Goal: Check status: Check status

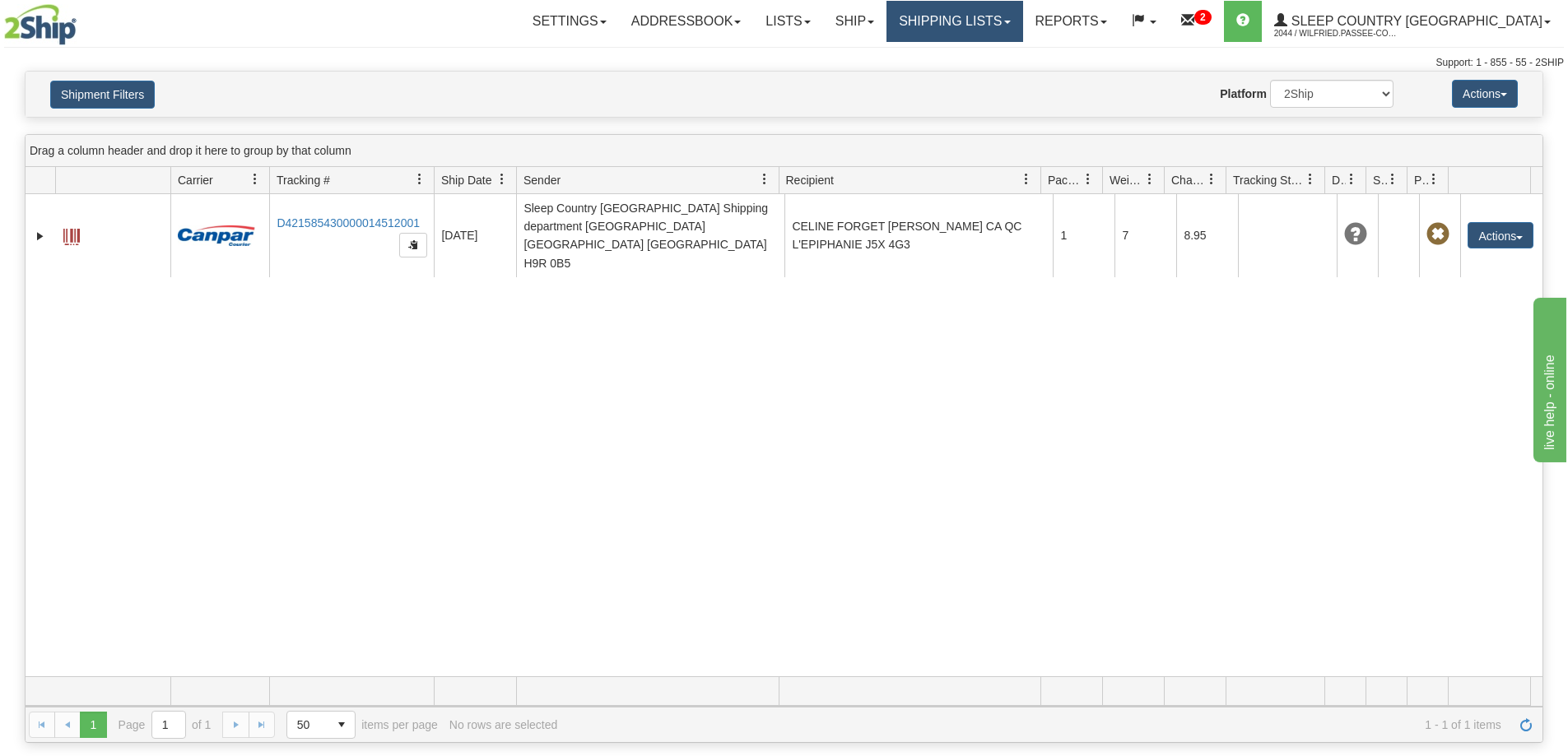
drag, startPoint x: 1042, startPoint y: 5, endPoint x: 1037, endPoint y: 14, distance: 10.3
click at [1022, 6] on link "Shipping lists" at bounding box center [954, 22] width 135 height 42
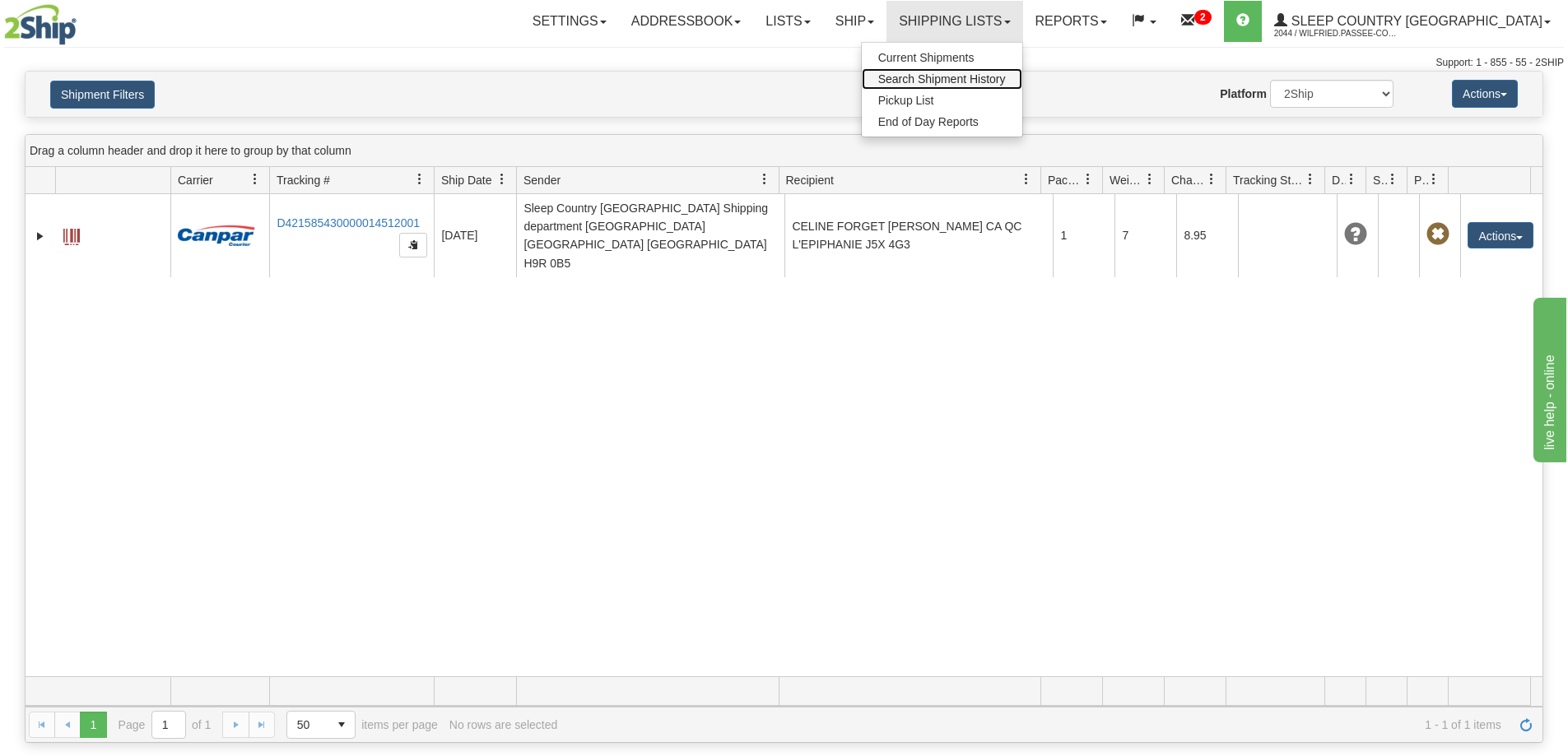
click at [1005, 74] on span "Search Shipment History" at bounding box center [941, 79] width 127 height 14
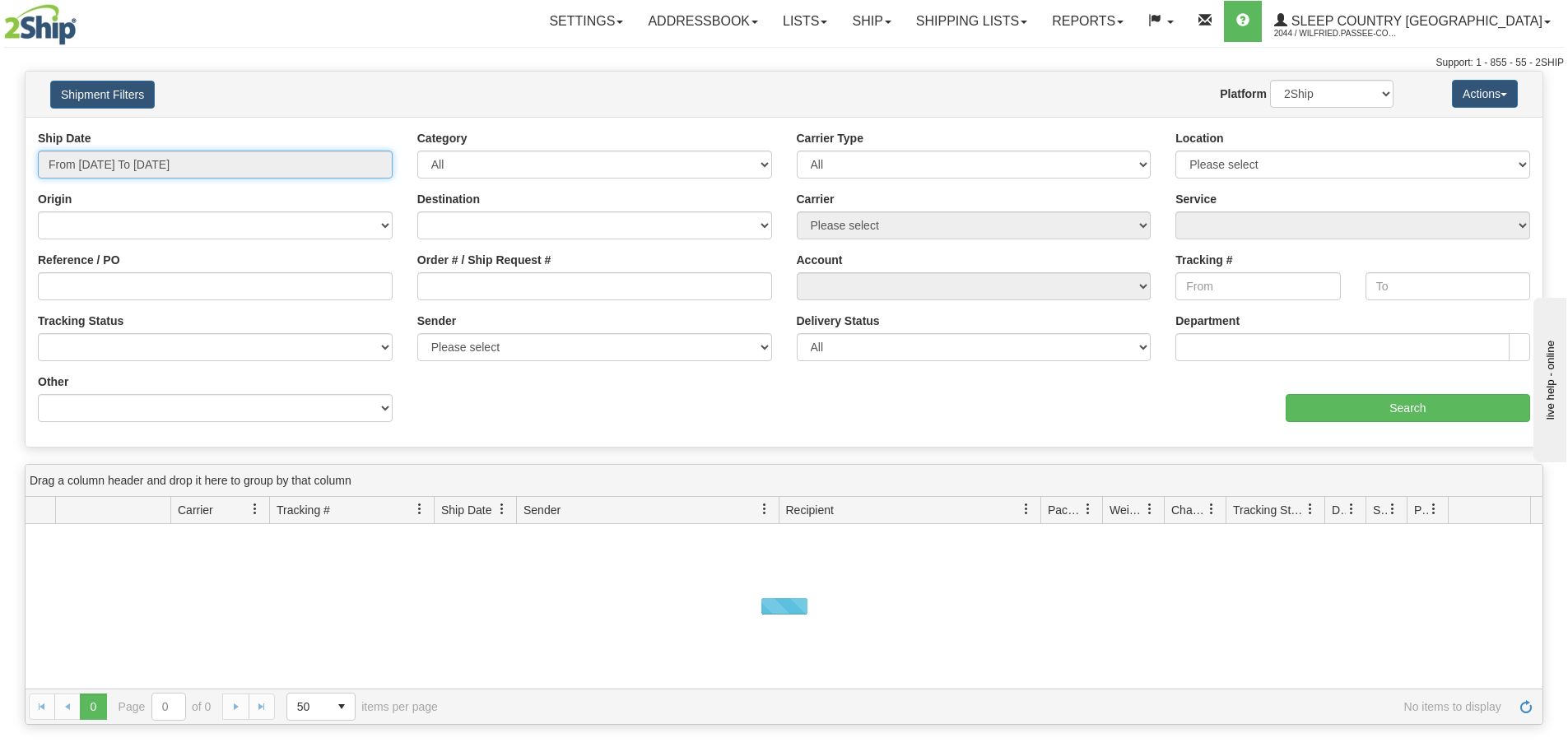
click at [128, 164] on input "From [DATE] To [DATE]" at bounding box center [215, 164] width 355 height 28
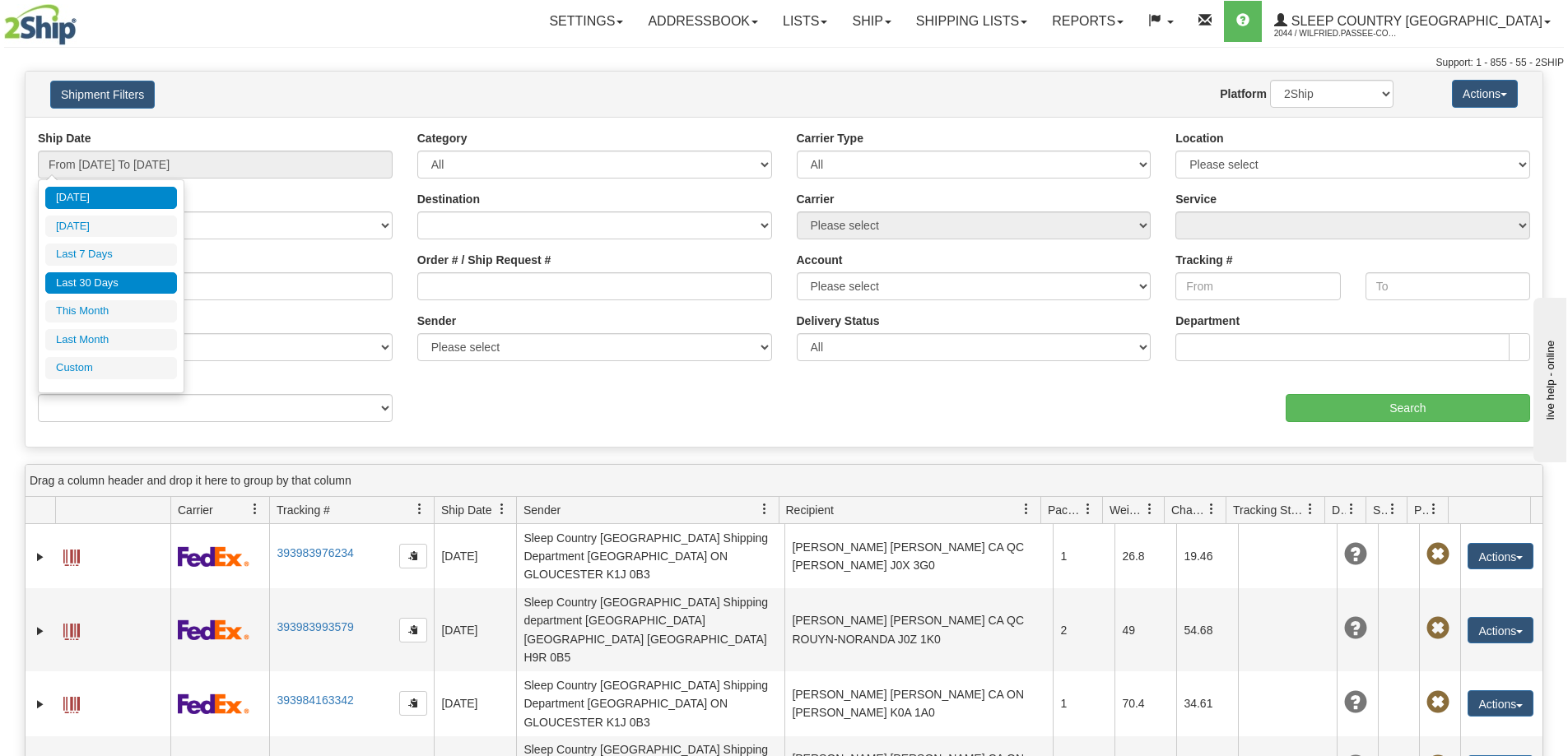
click at [125, 277] on li "Last 30 Days" at bounding box center [111, 284] width 132 height 23
type input "From [DATE] To [DATE]"
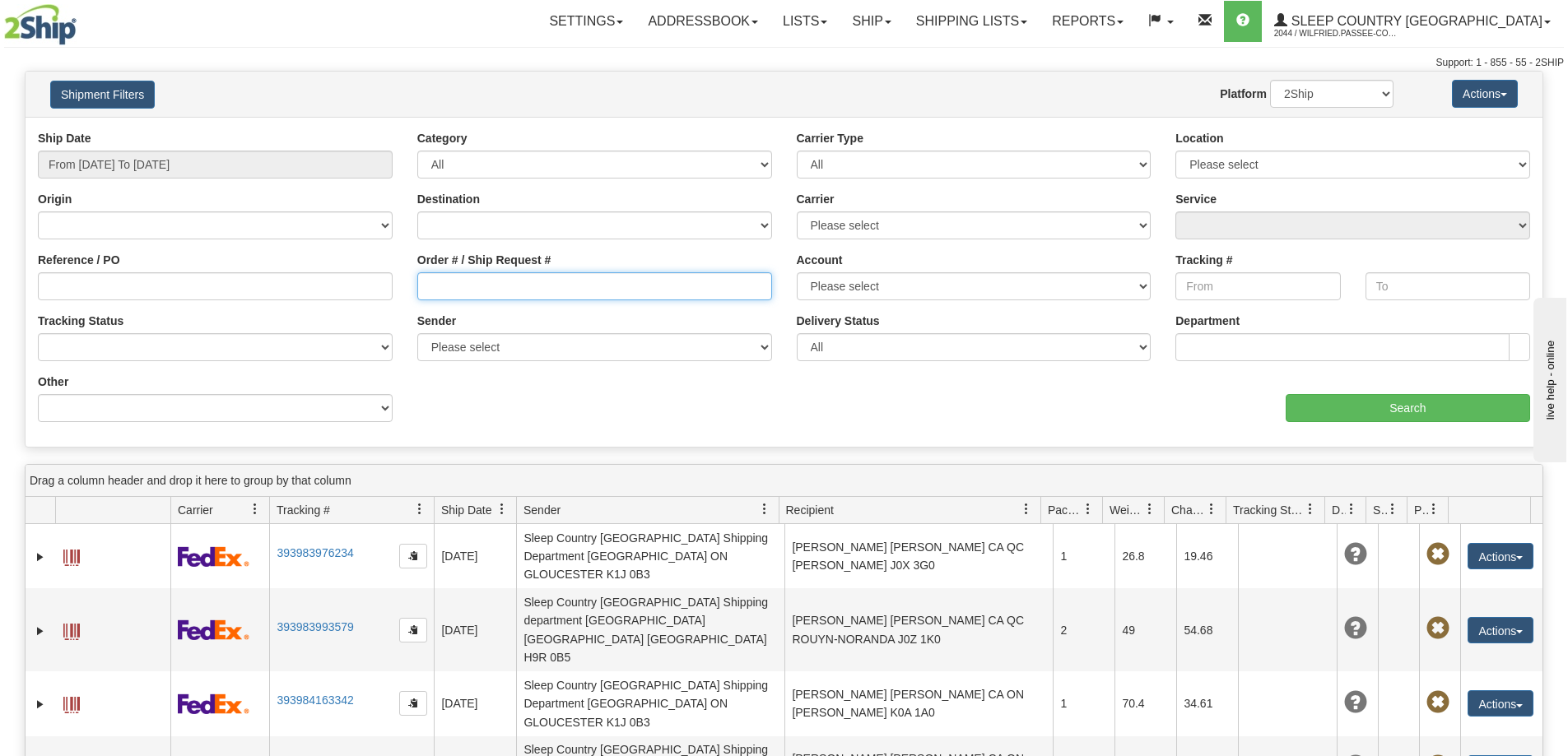
click at [466, 291] on input "Order # / Ship Request #" at bounding box center [594, 286] width 355 height 28
paste input "9000I143933"
type input "9000I143933"
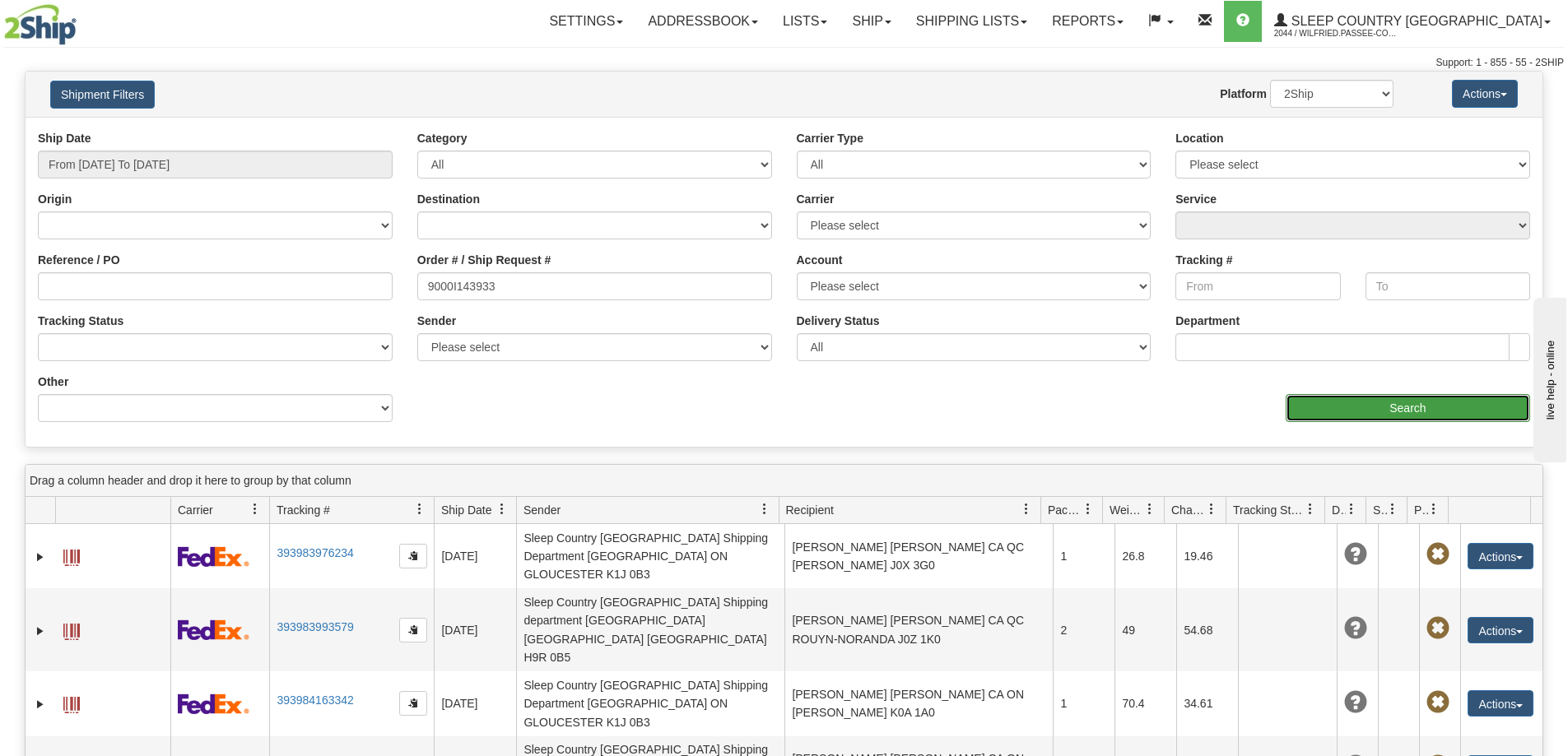
click at [1373, 412] on input "Search" at bounding box center [1407, 407] width 245 height 28
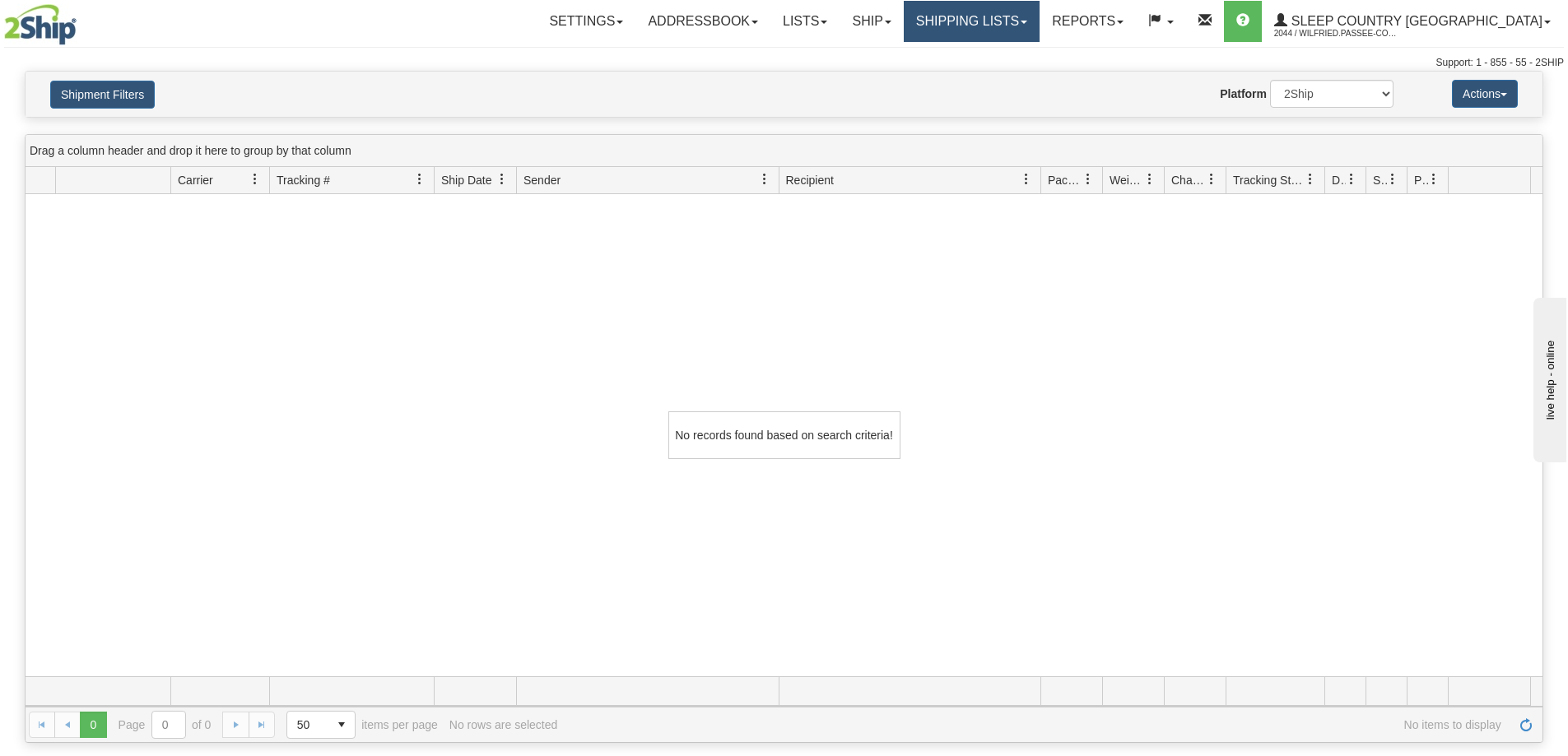
click at [1040, 19] on link "Shipping lists" at bounding box center [971, 22] width 135 height 42
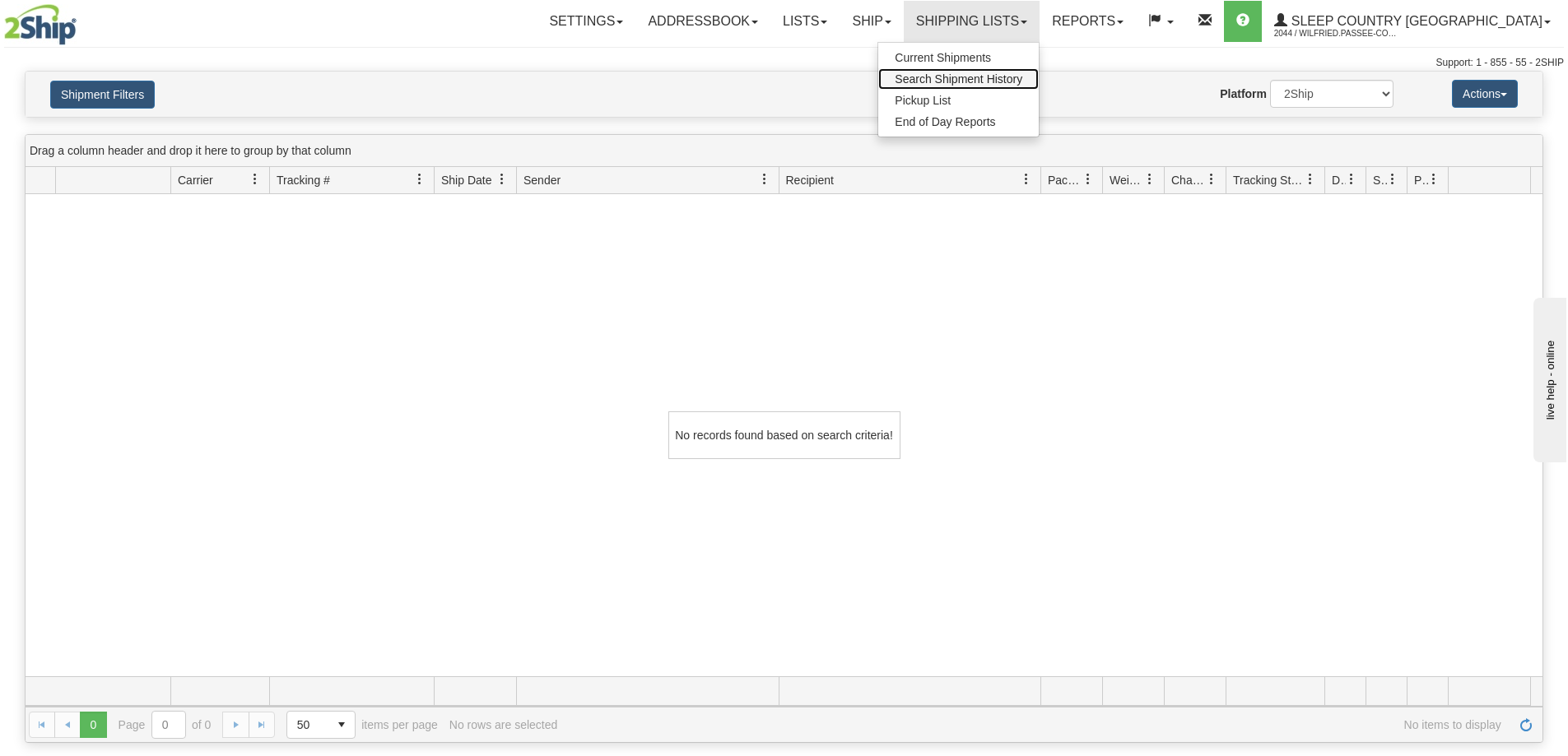
click at [1022, 80] on span "Search Shipment History" at bounding box center [957, 79] width 127 height 14
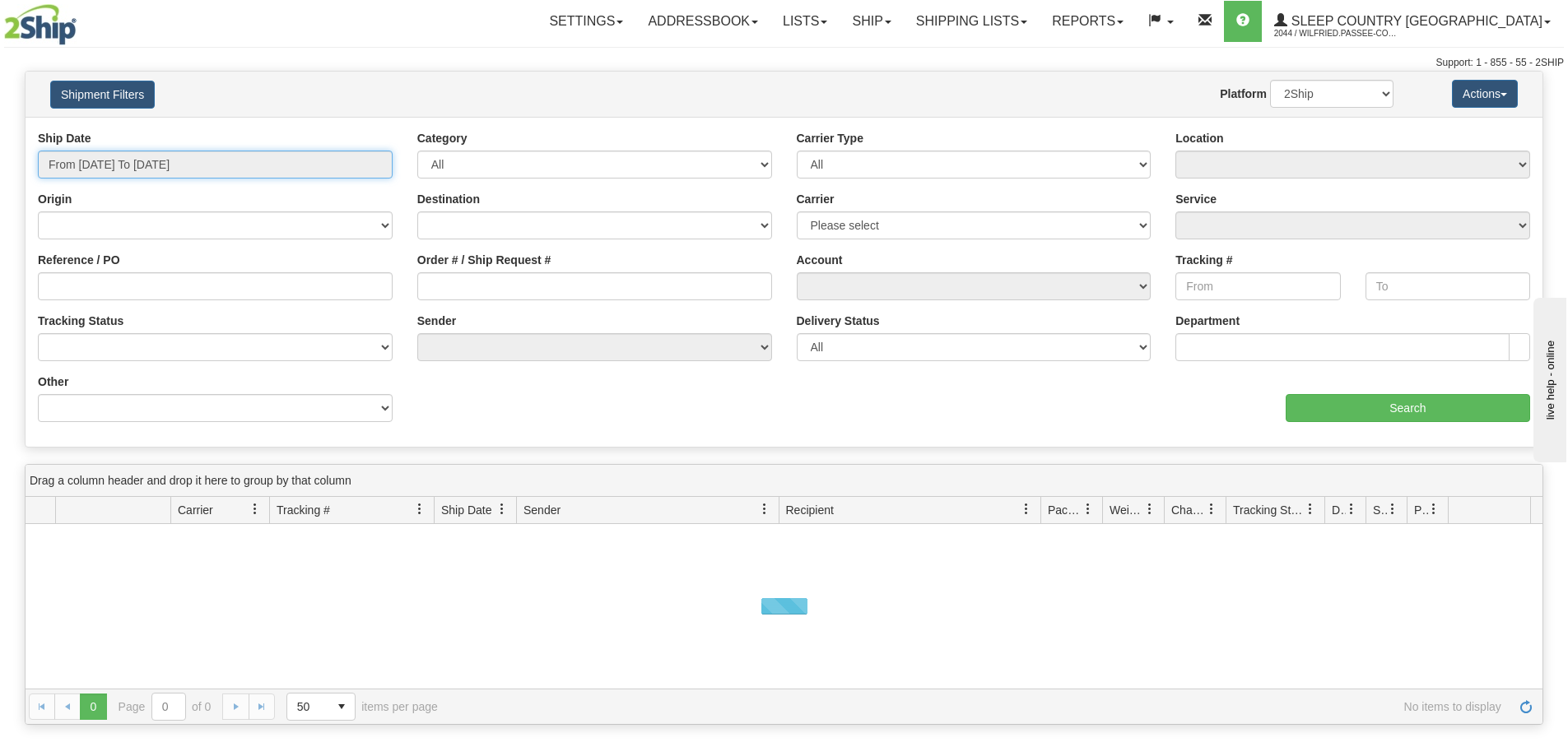
click at [94, 162] on input "From 10/06/2025 To 10/07/2025" at bounding box center [215, 164] width 355 height 28
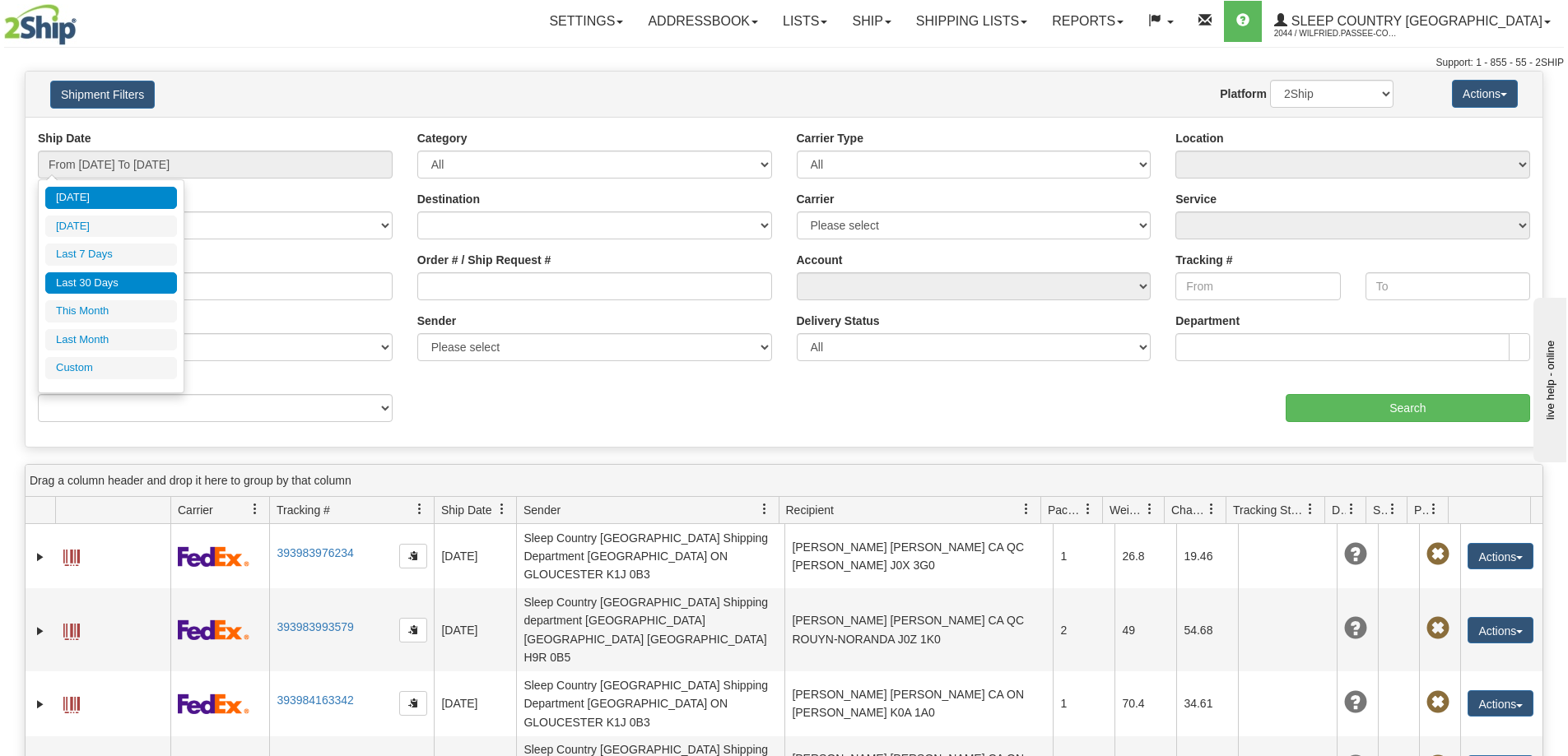
click at [106, 285] on li "Last 30 Days" at bounding box center [111, 284] width 132 height 23
type input "From [DATE] To [DATE]"
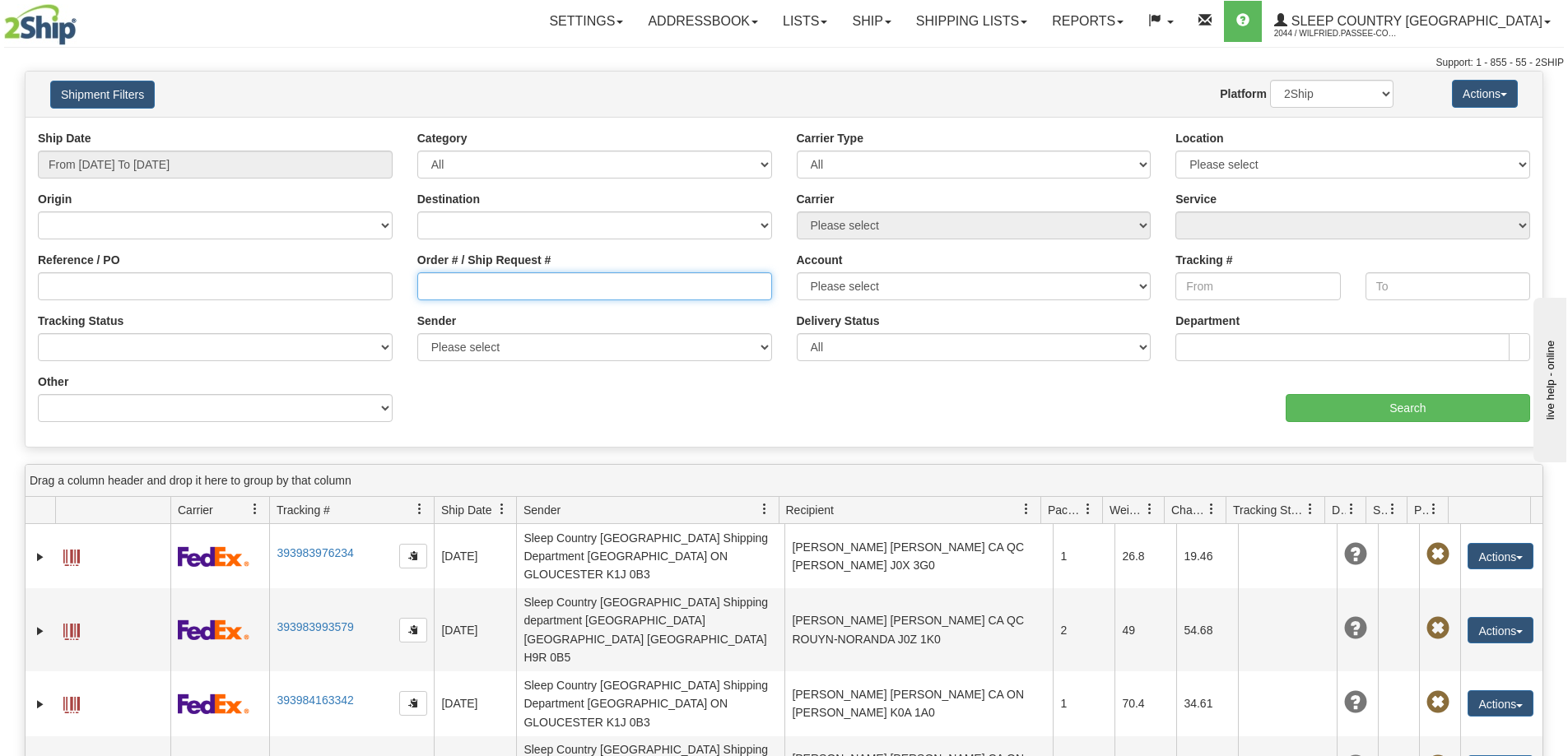
click at [459, 286] on input "Order # / Ship Request #" at bounding box center [594, 286] width 355 height 28
paste input "9000I143933"
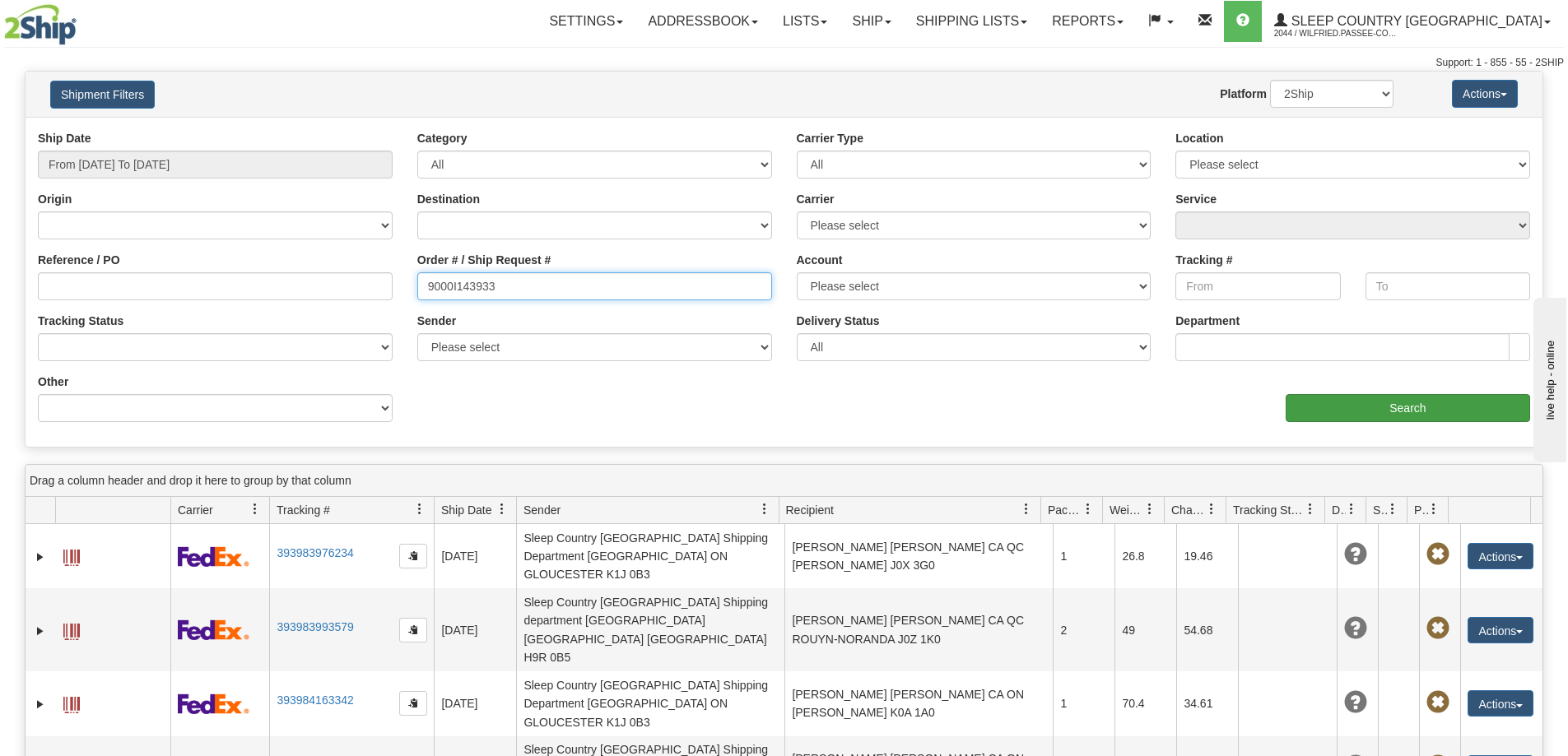
type input "9000I143933"
click at [1345, 416] on input "Search" at bounding box center [1407, 407] width 245 height 28
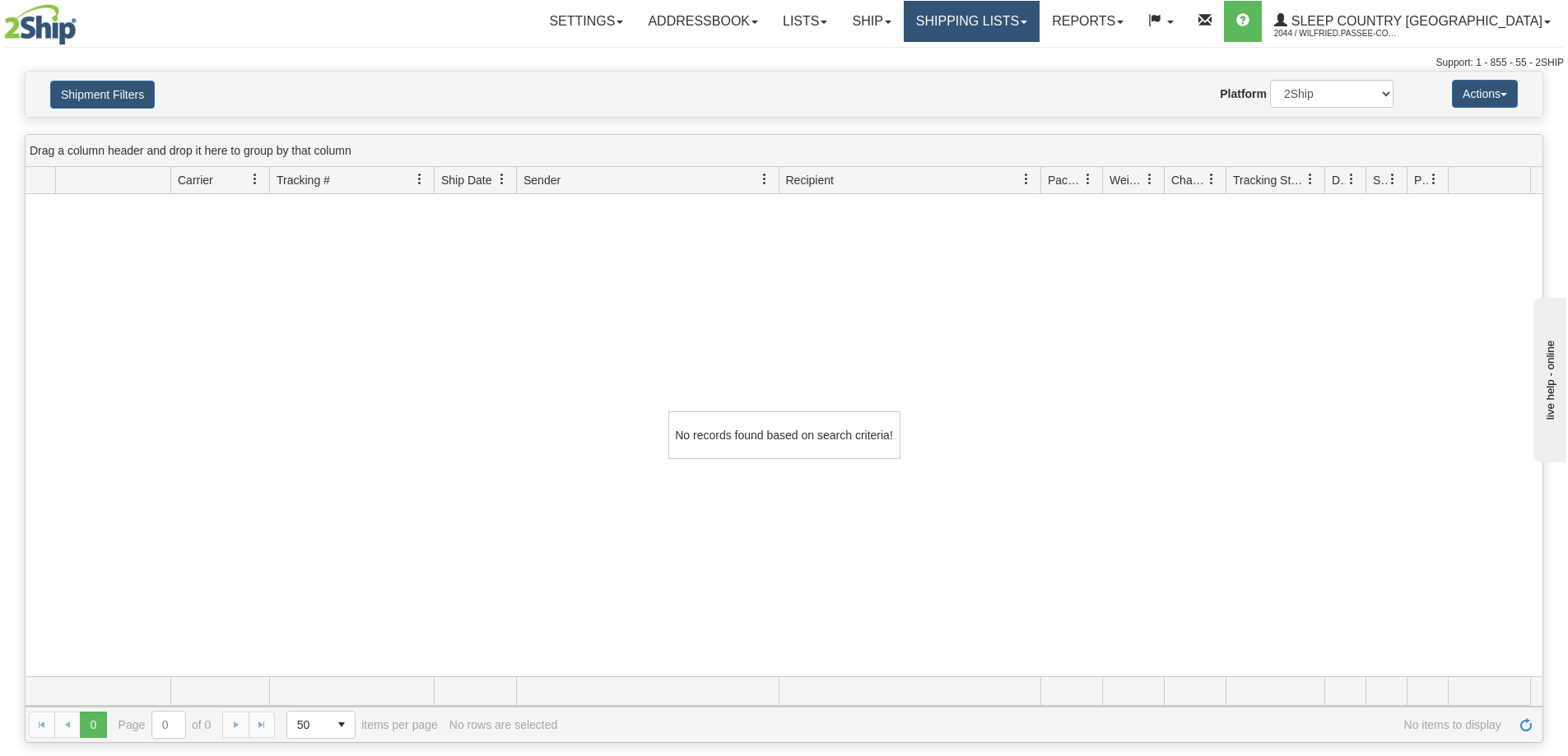
click at [1033, 23] on link "Shipping lists" at bounding box center [971, 22] width 135 height 42
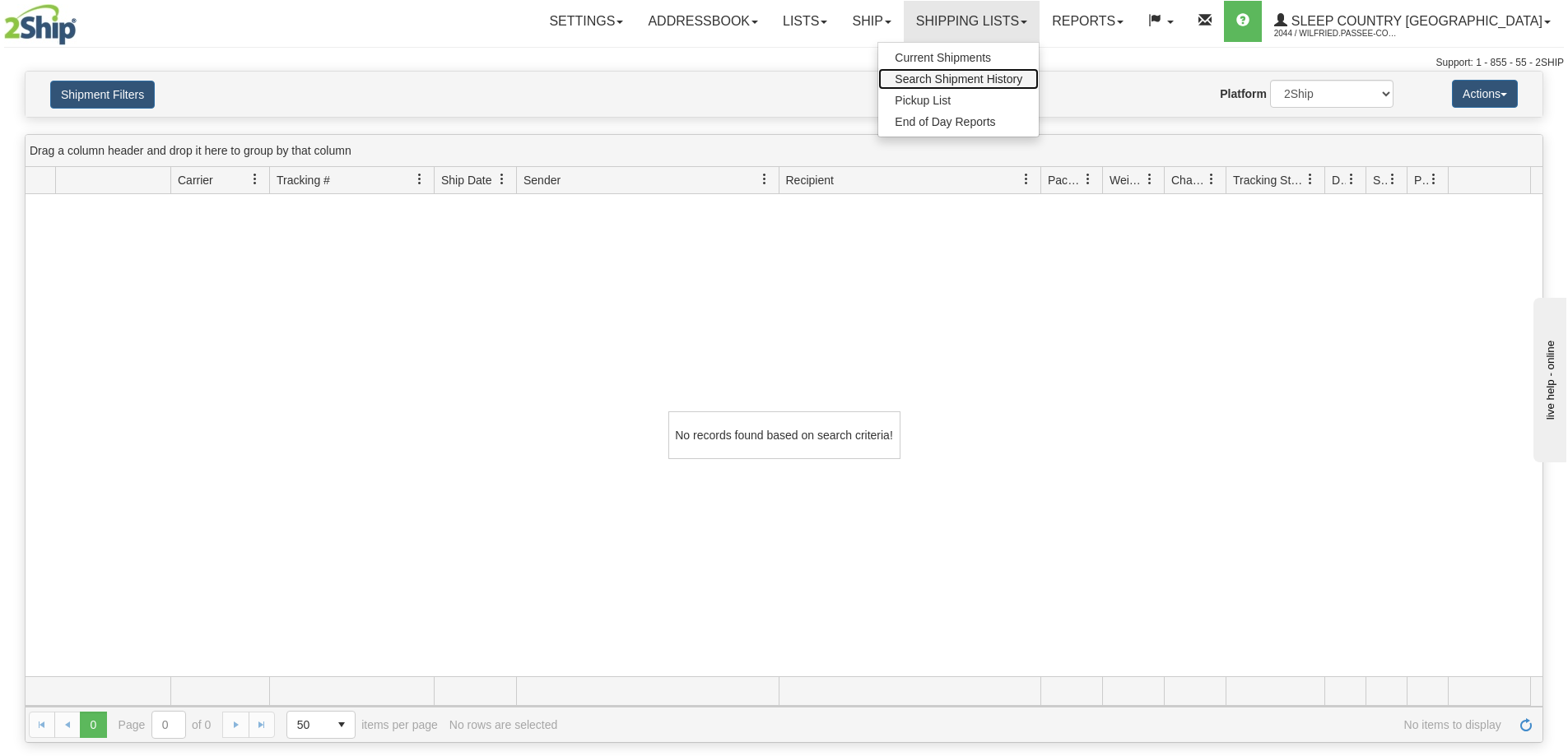
drag, startPoint x: 1051, startPoint y: 81, endPoint x: 957, endPoint y: 101, distance: 96.1
click at [1022, 81] on span "Search Shipment History" at bounding box center [957, 79] width 127 height 14
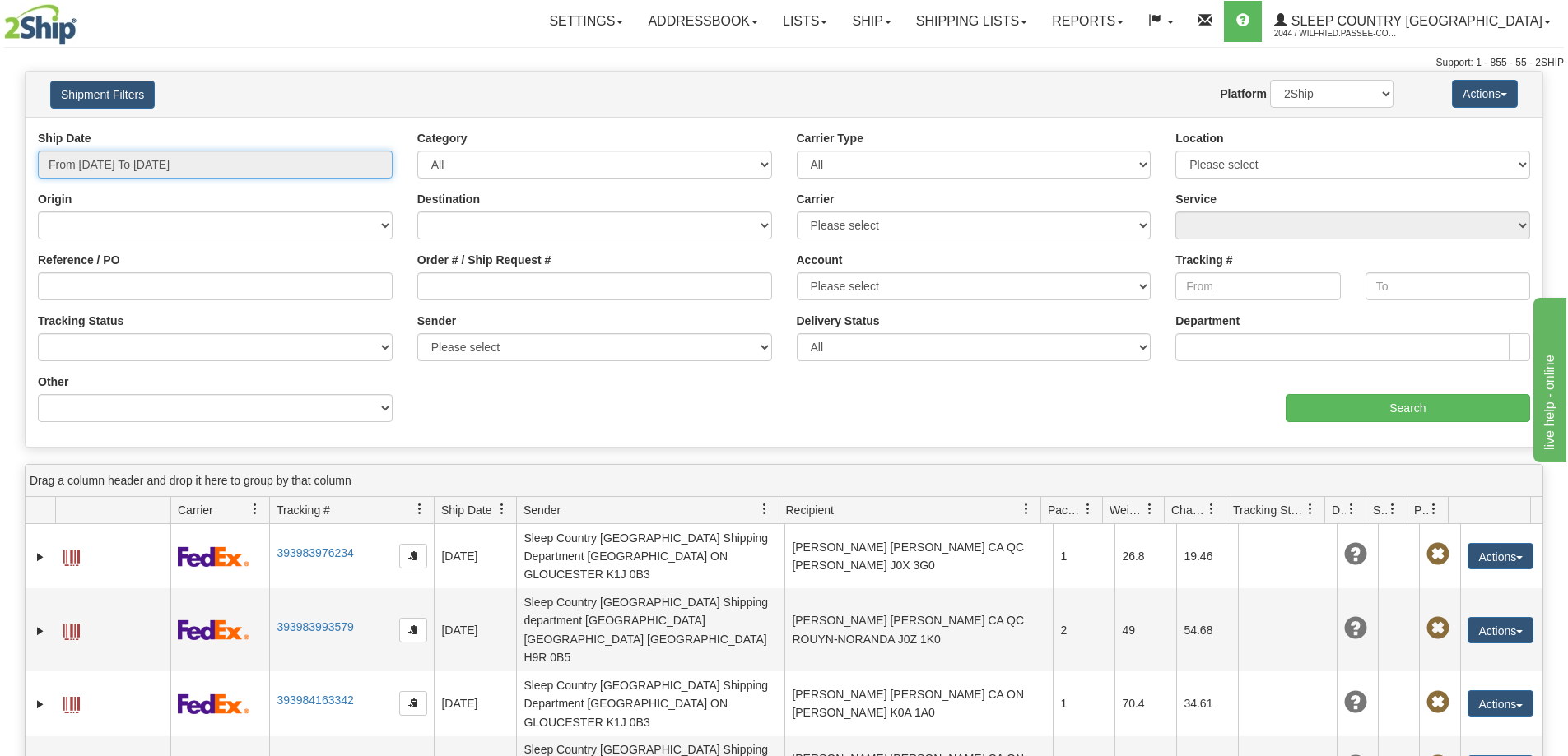
click at [107, 163] on input "From 10/06/2025 To 10/07/2025" at bounding box center [215, 164] width 355 height 28
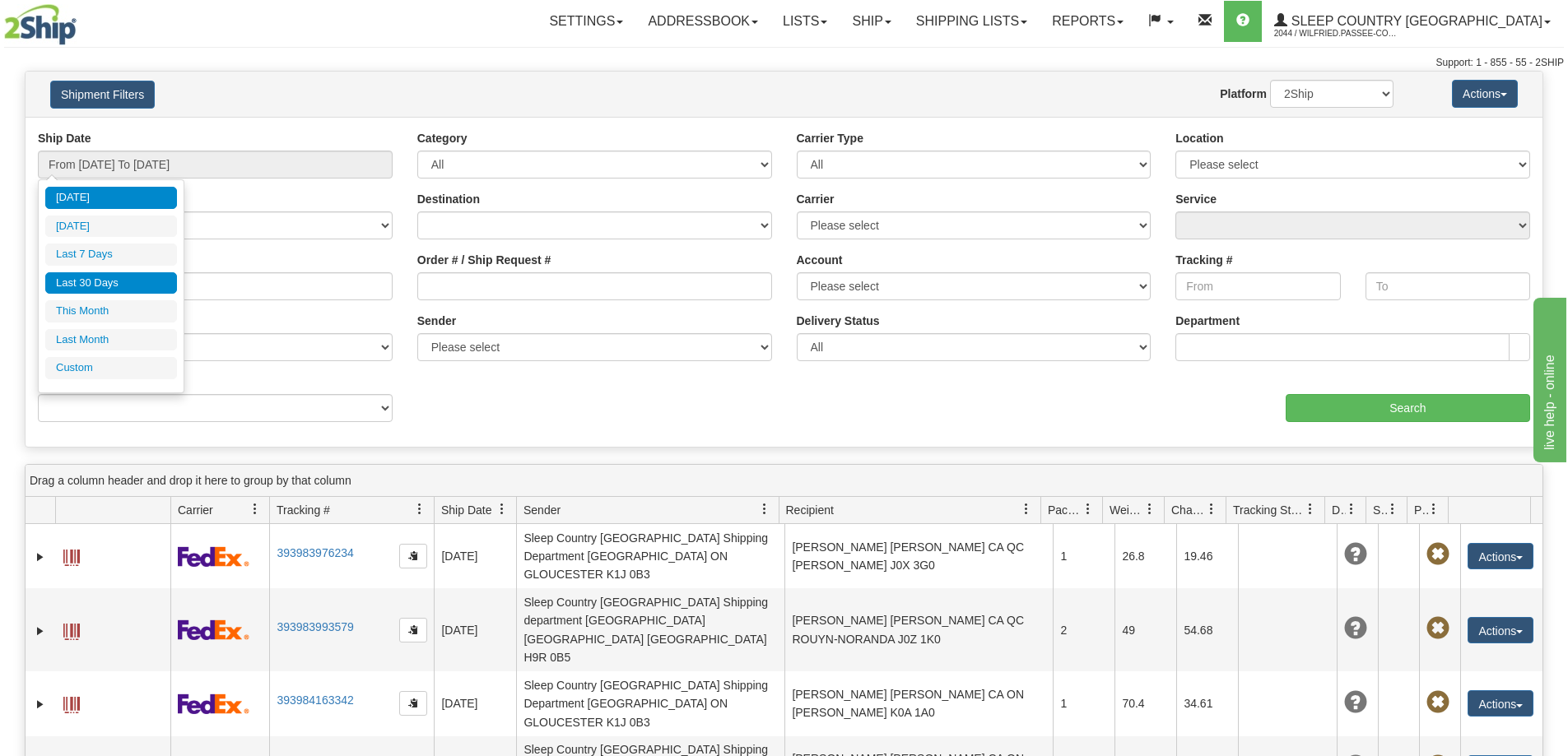
click at [78, 284] on li "Last 30 Days" at bounding box center [111, 284] width 132 height 23
type input "From [DATE] To [DATE]"
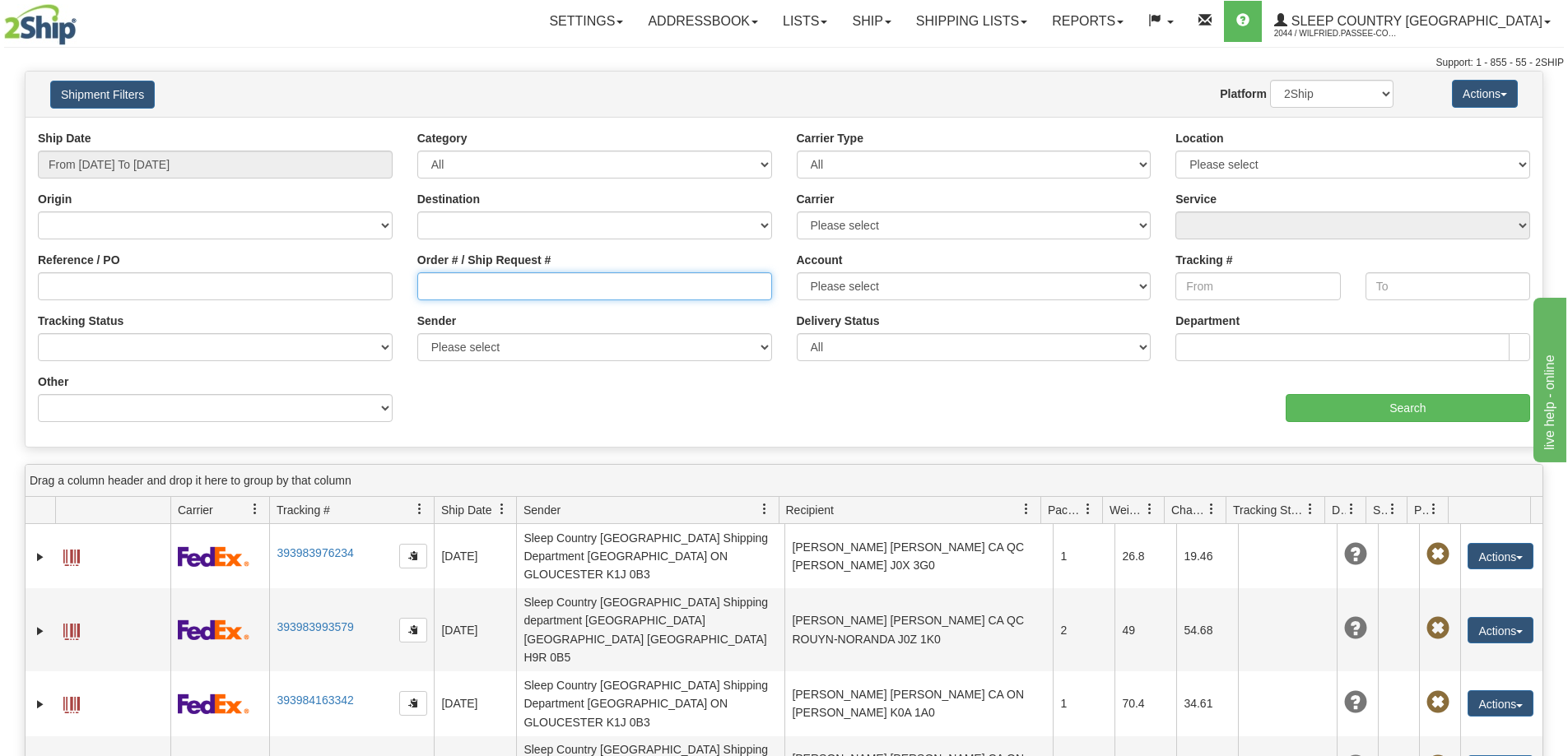
drag, startPoint x: 449, startPoint y: 279, endPoint x: 496, endPoint y: 277, distance: 47.0
click at [449, 278] on input "Order # / Ship Request #" at bounding box center [594, 286] width 355 height 28
paste input "9000I143933"
type input "9000I143933"
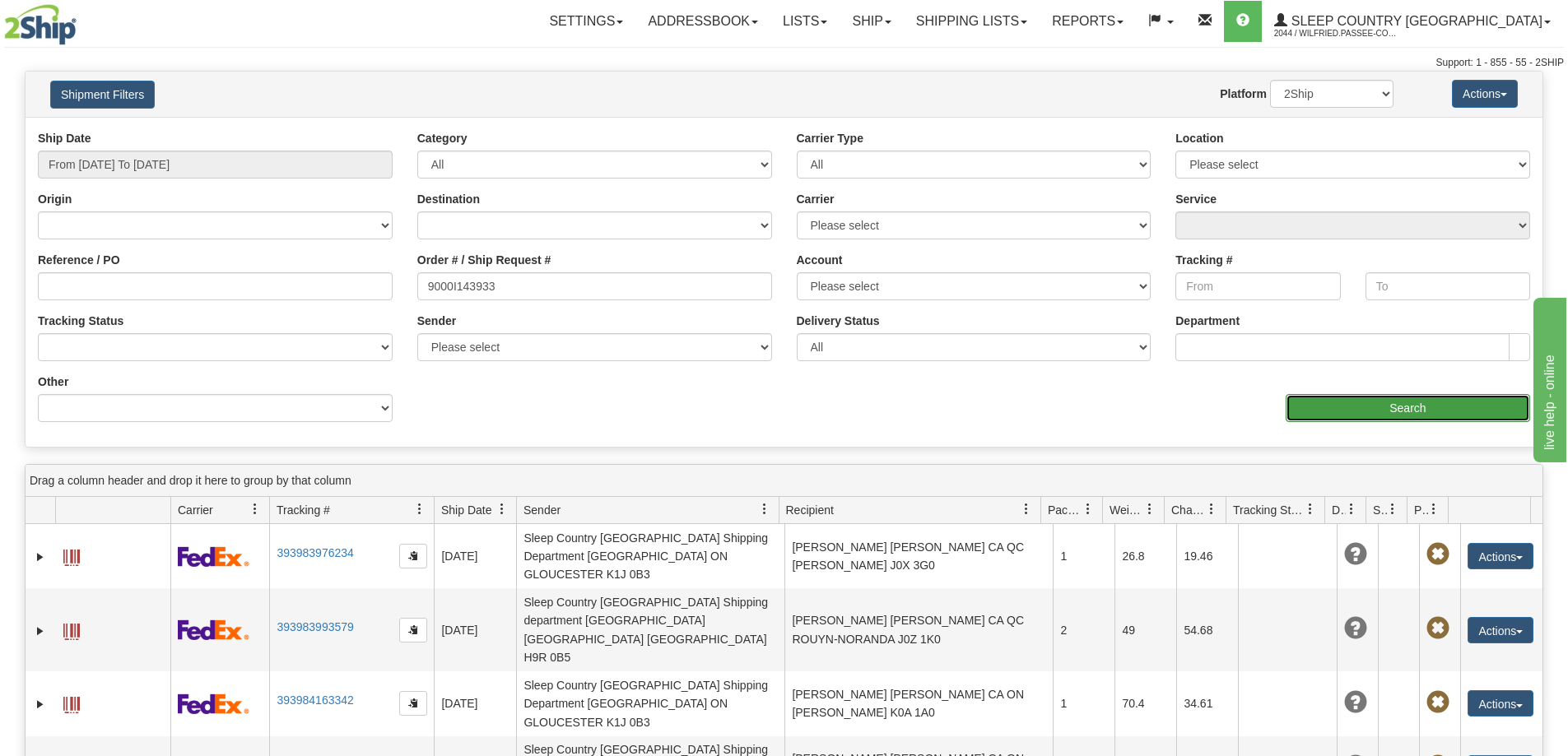
click at [1293, 420] on input "Search" at bounding box center [1407, 407] width 245 height 28
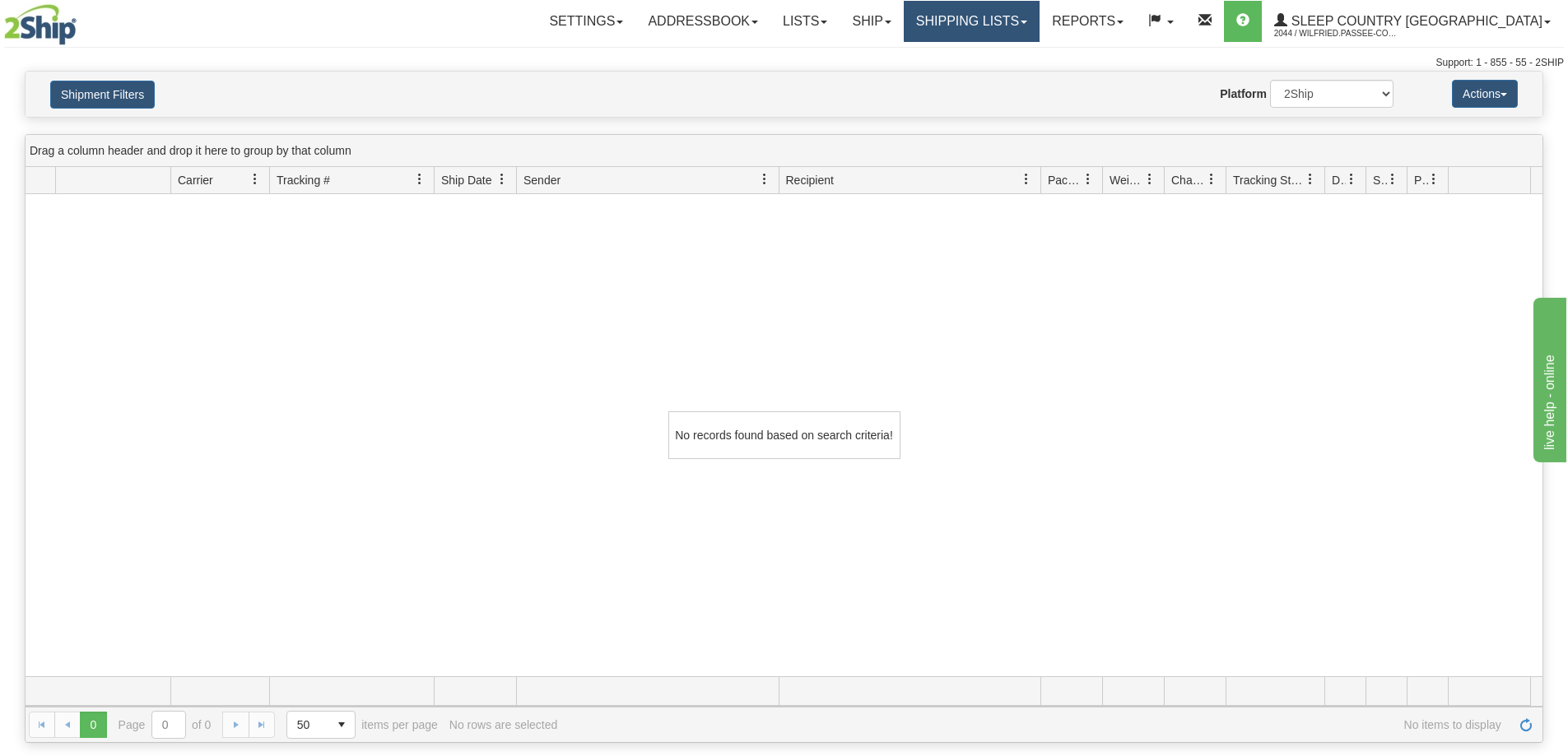
click at [1037, 21] on link "Shipping lists" at bounding box center [971, 22] width 135 height 42
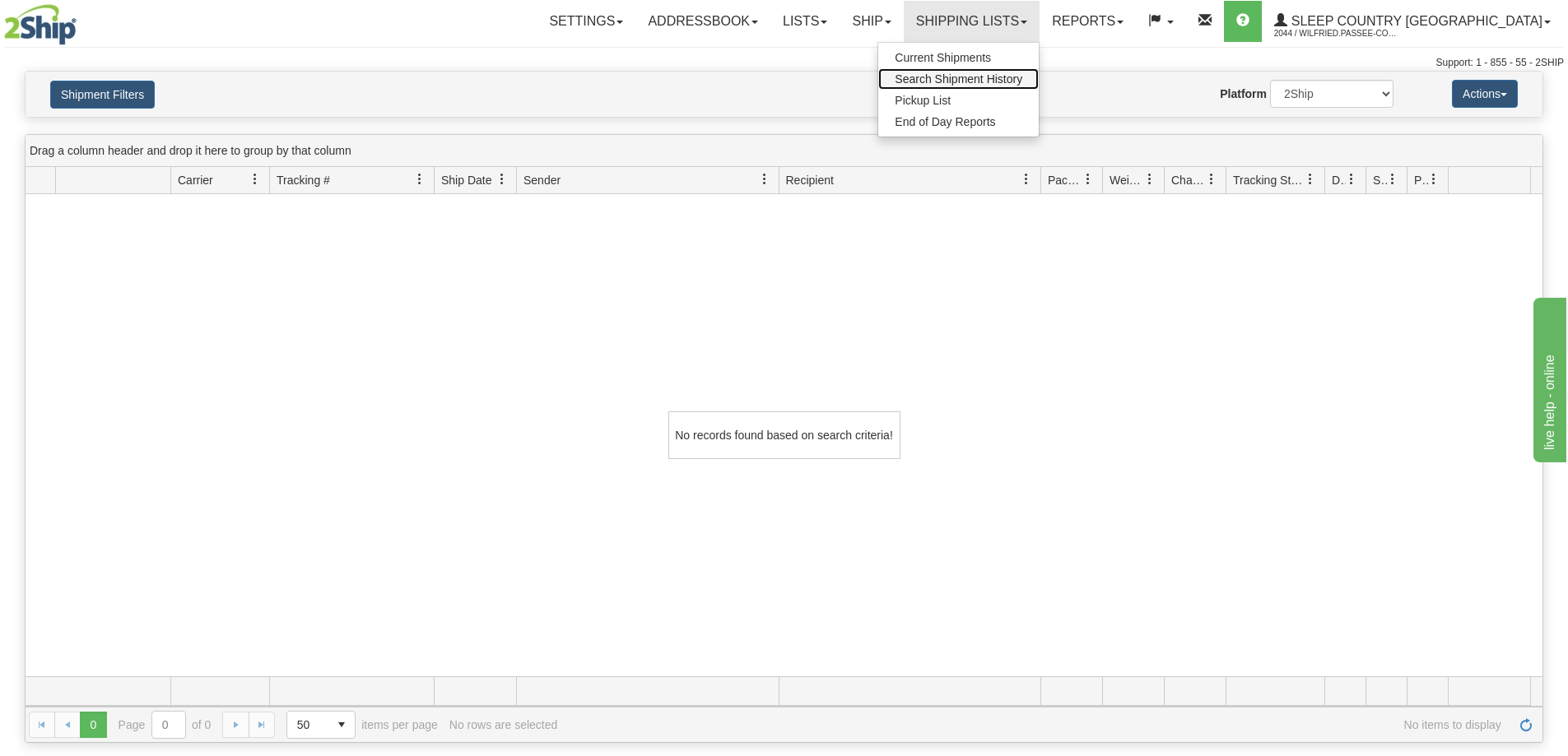
click at [1019, 77] on span "Search Shipment History" at bounding box center [957, 79] width 127 height 14
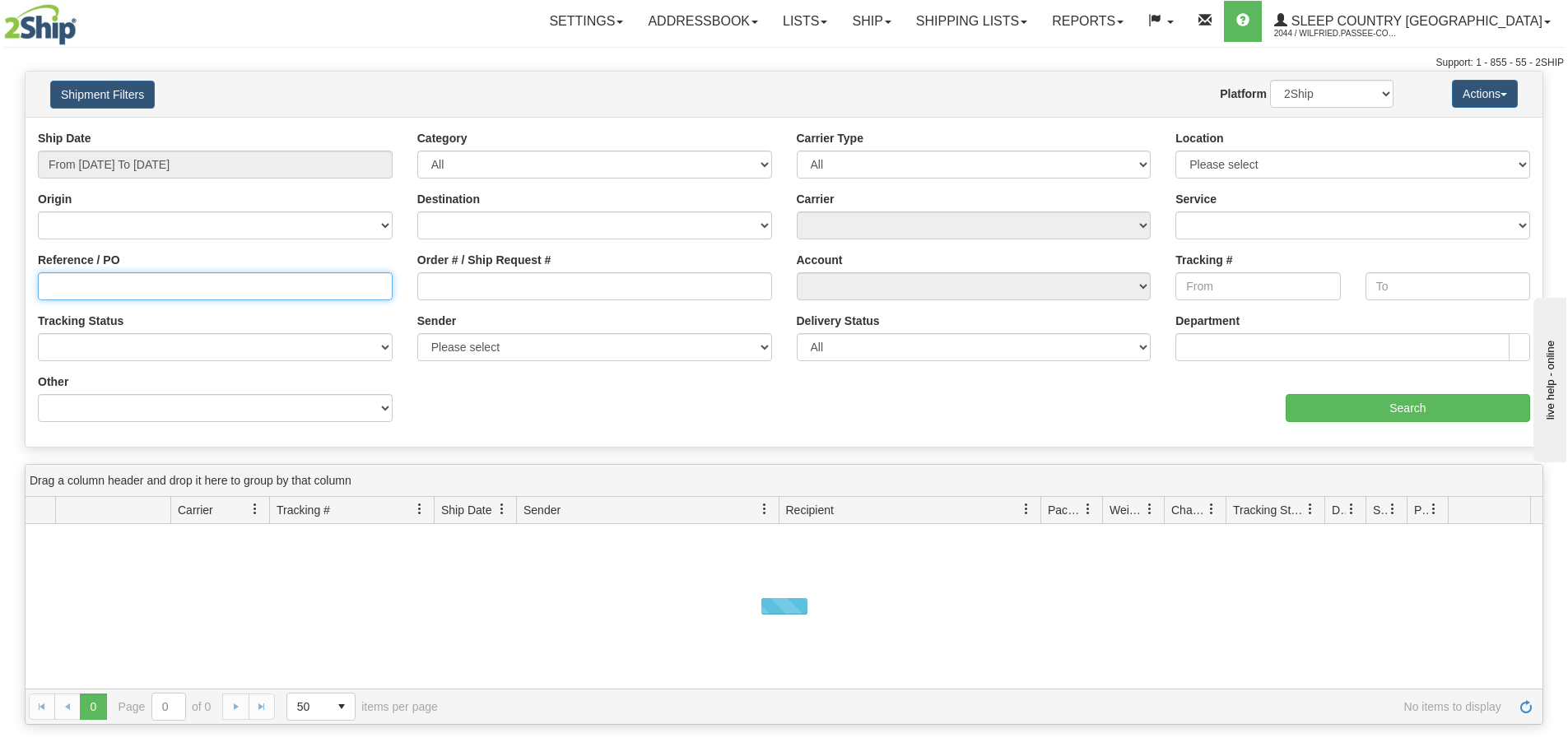
click at [80, 286] on input "Reference / PO" at bounding box center [215, 286] width 355 height 28
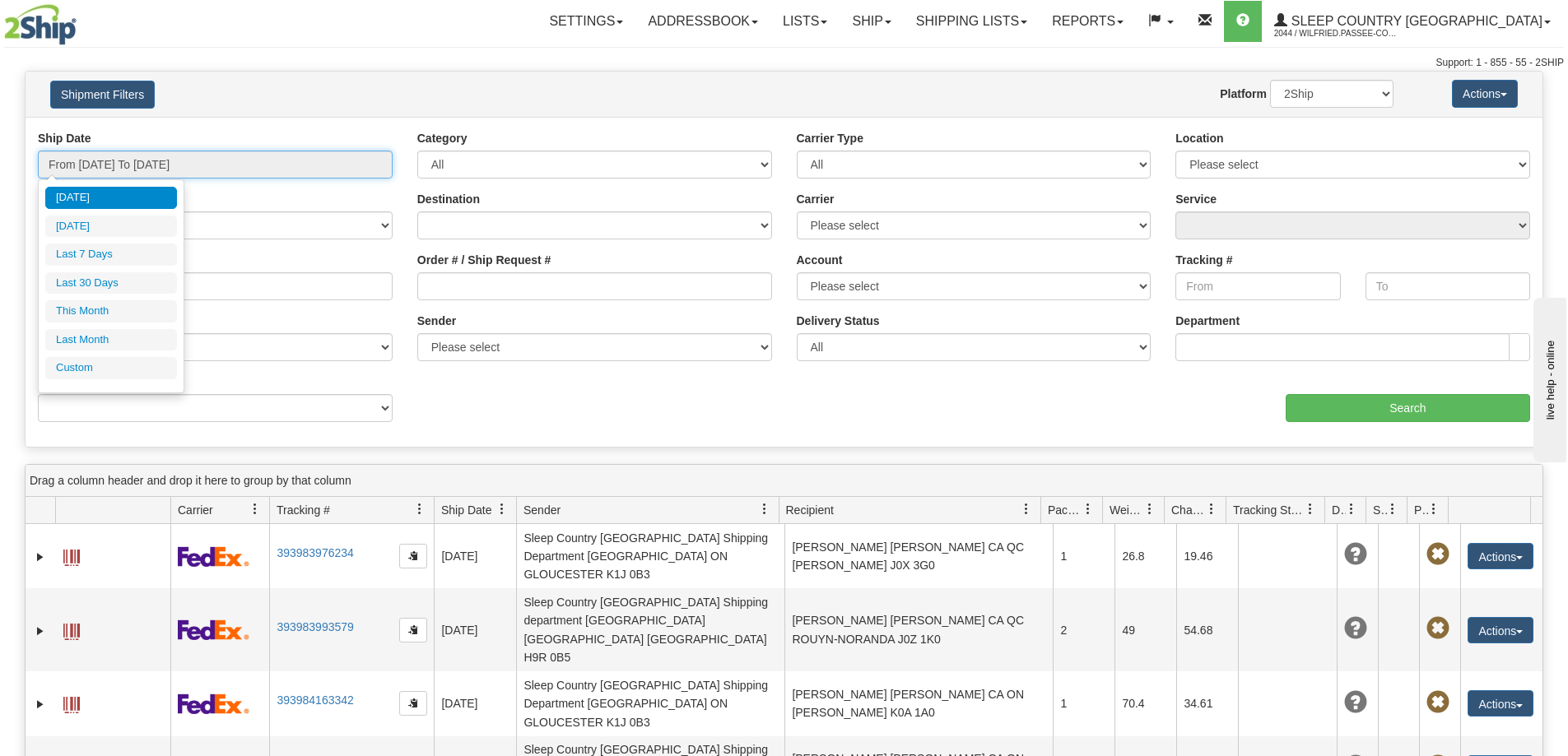
click at [160, 166] on input "From [DATE] To [DATE]" at bounding box center [215, 164] width 355 height 28
click at [114, 285] on li "Last 30 Days" at bounding box center [111, 284] width 132 height 23
type input "From [DATE] To [DATE]"
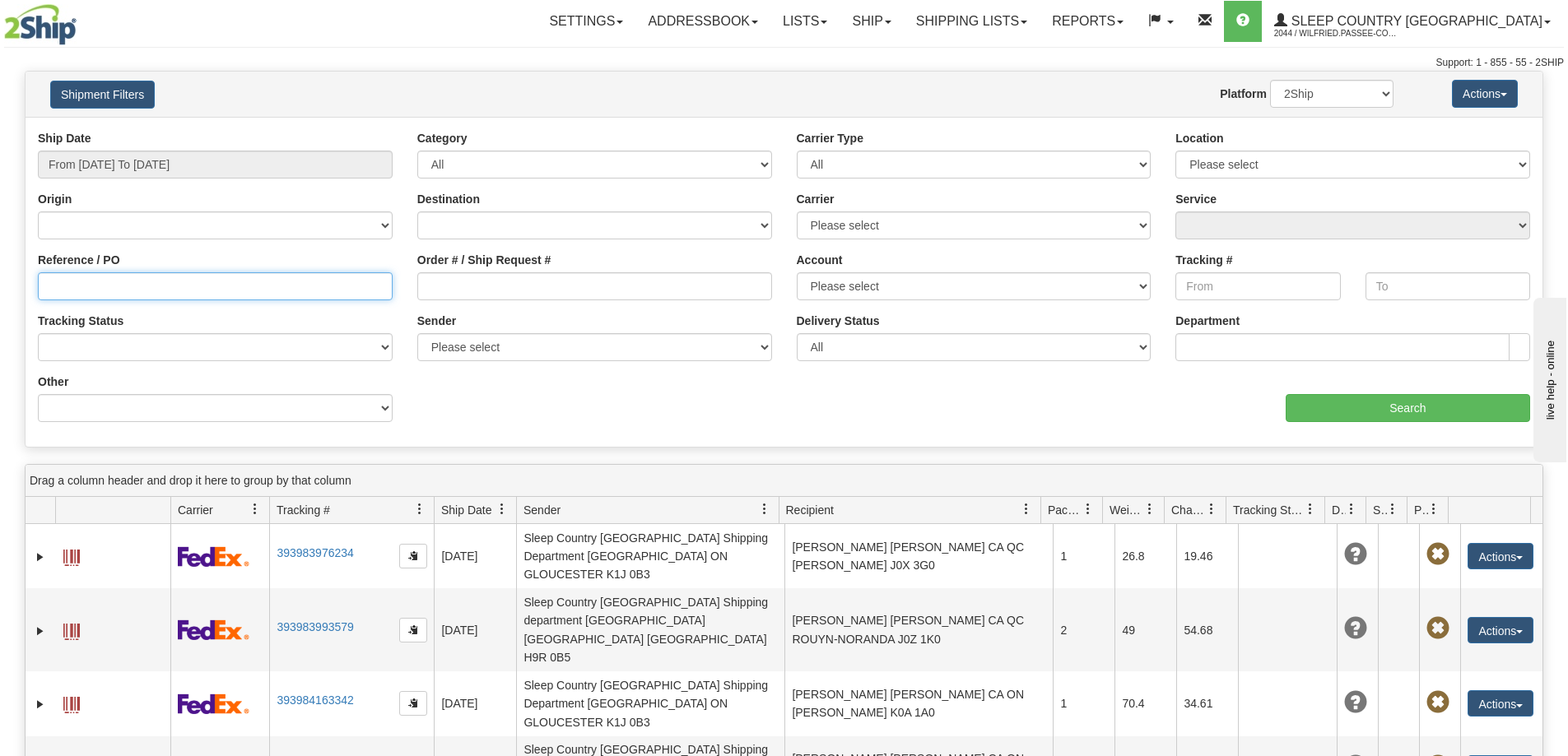
click at [116, 292] on input "Reference / PO" at bounding box center [215, 286] width 355 height 28
type input "1060321"
